Goal: Task Accomplishment & Management: Complete application form

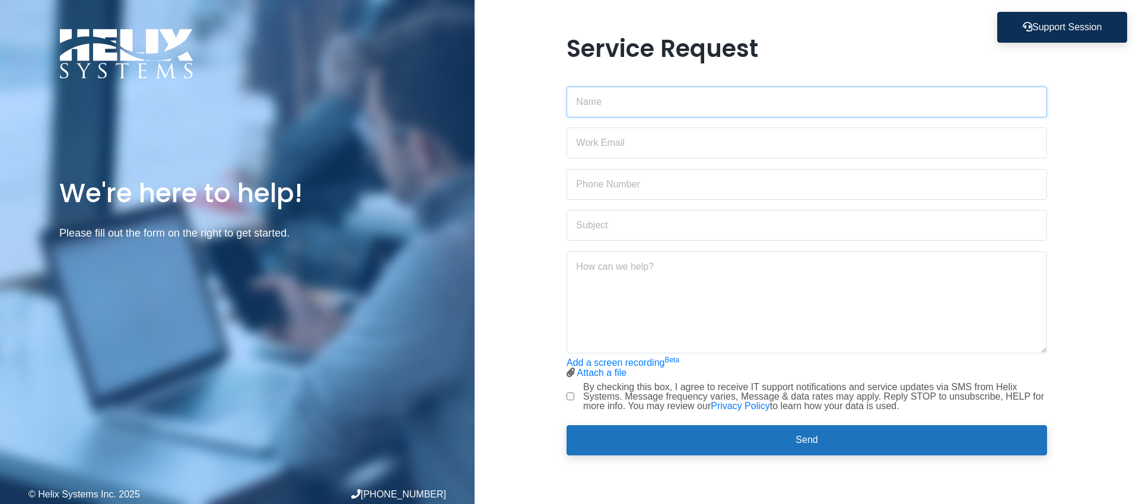
click at [635, 97] on input "text" at bounding box center [806, 102] width 480 height 31
type input "[PERSON_NAME]"
type input "[PERSON_NAME][EMAIL_ADDRESS][PERSON_NAME][DOMAIN_NAME]"
click at [601, 195] on input "text" at bounding box center [806, 184] width 480 height 31
type input "4192654772"
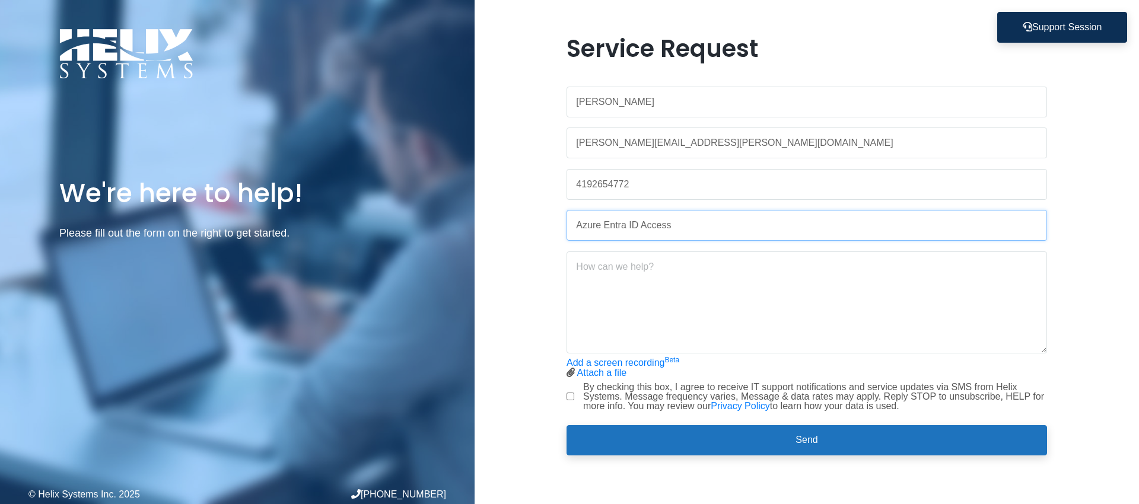
click at [584, 222] on input "Azure Entra ID Access" at bounding box center [806, 225] width 480 height 31
type input "Microsoft Entra ID Access"
click at [598, 275] on textarea at bounding box center [806, 302] width 480 height 102
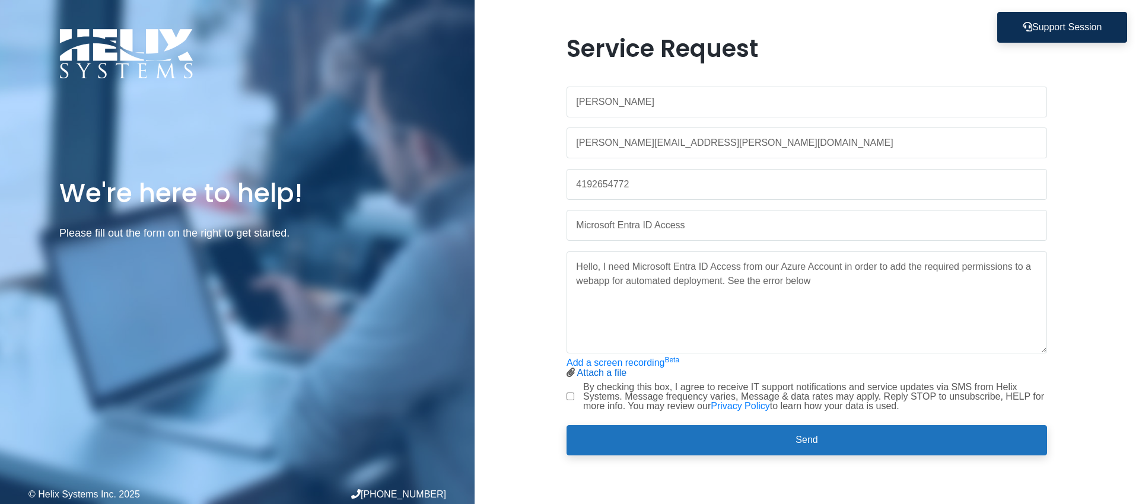
click at [605, 368] on link "Attach a file" at bounding box center [602, 373] width 50 height 10
click at [810, 283] on textarea "Hello, I need Microsoft Entra ID Access from our Azure Account in order to add …" at bounding box center [806, 302] width 480 height 102
paste textarea "{"sessionId":"9a8be90b469748ac971e1e308bdb140b","subscriptionId":"","resourceGr…"
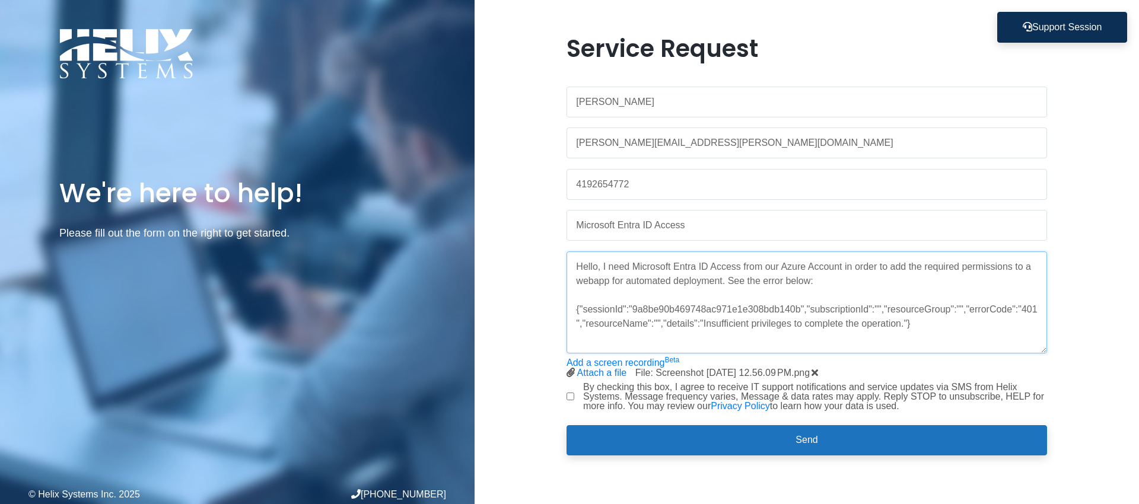
type textarea "Hello, I need Microsoft Entra ID Access from our Azure Account in order to add …"
click at [571, 397] on input "By checking this box, I agree to receive IT support notifications and service u…" at bounding box center [570, 397] width 8 height 8
checkbox input "true"
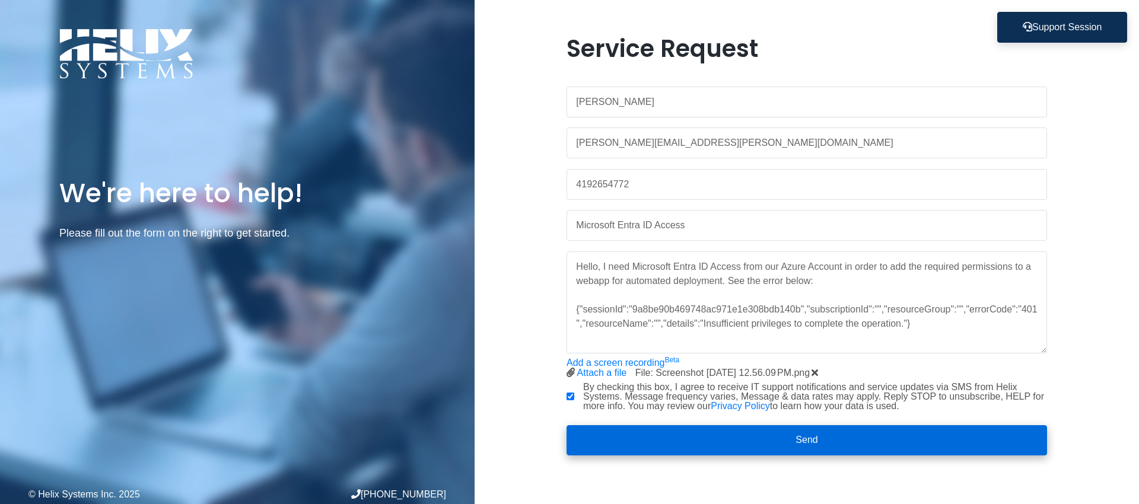
click at [808, 436] on button "Send" at bounding box center [806, 440] width 480 height 31
